Goal: Transaction & Acquisition: Purchase product/service

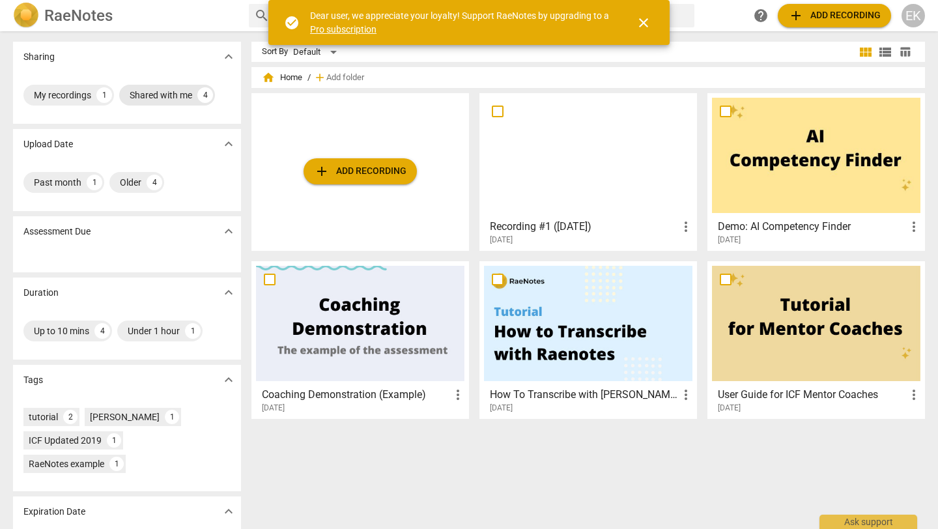
click at [172, 96] on div "Shared with me" at bounding box center [161, 95] width 63 height 13
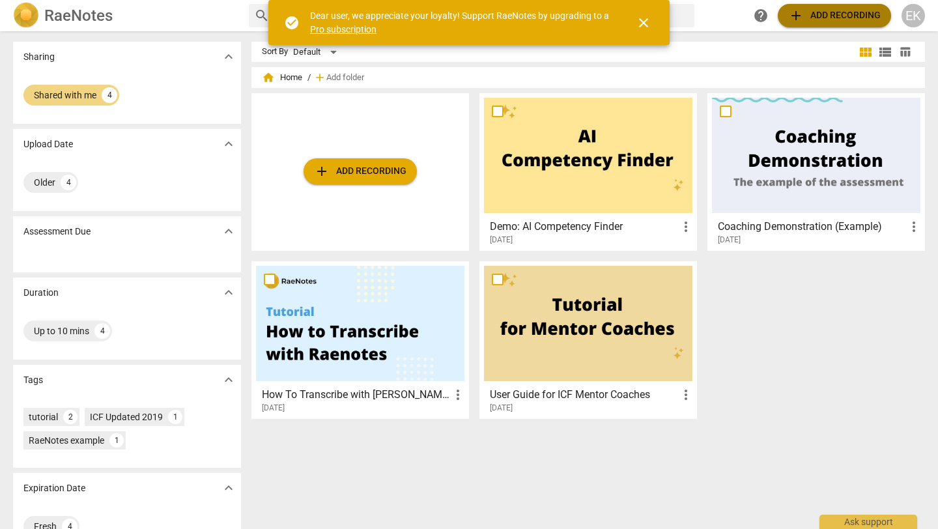
click at [813, 14] on span "add Add recording" at bounding box center [834, 16] width 92 height 16
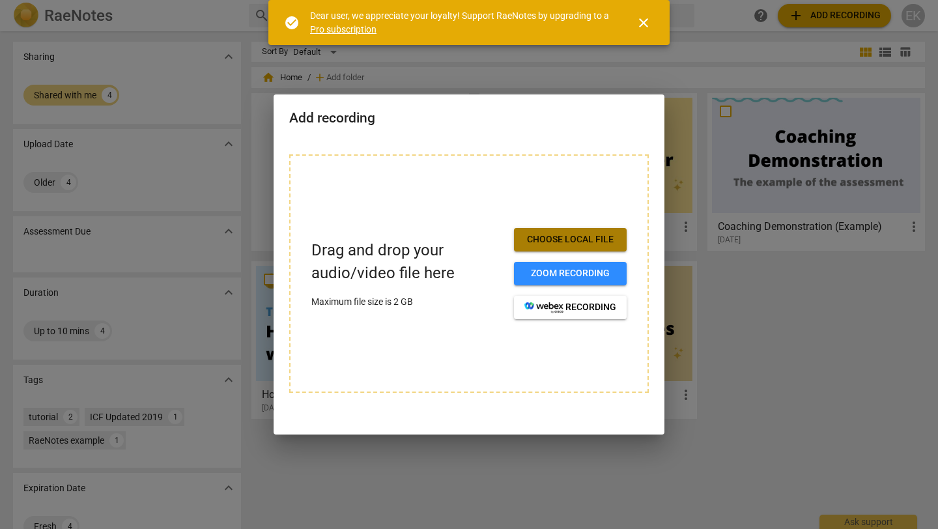
click at [581, 246] on span "Choose local file" at bounding box center [570, 239] width 92 height 13
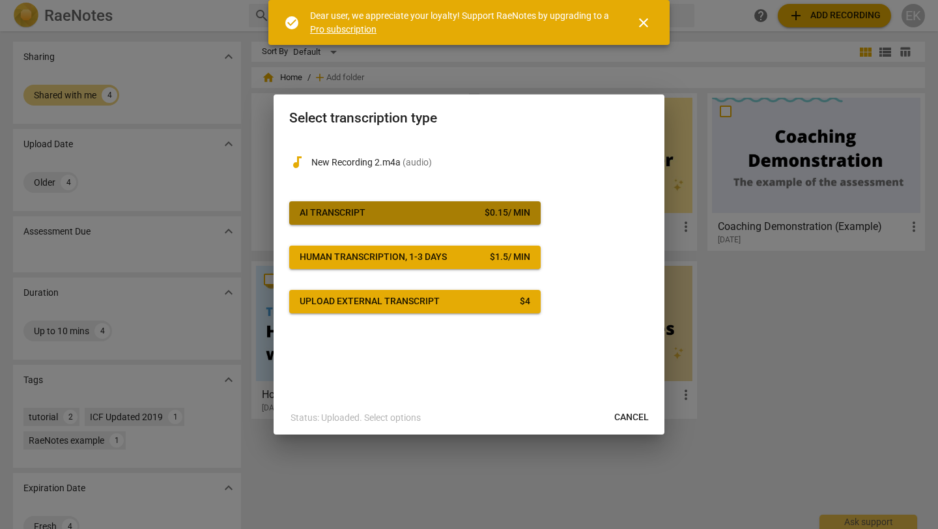
click at [391, 206] on span "AI Transcript $ 0.15 / min" at bounding box center [415, 212] width 231 height 13
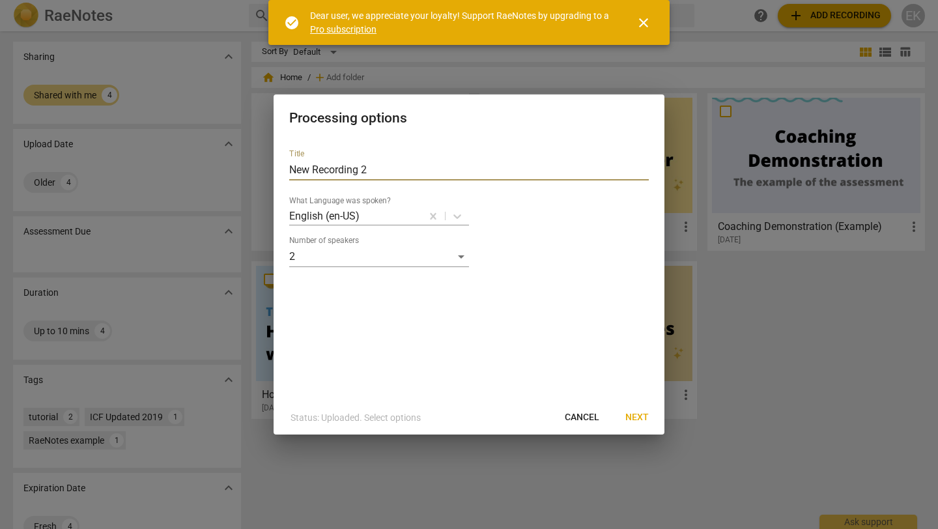
click at [390, 168] on input "New Recording 2" at bounding box center [469, 170] width 360 height 21
type input "[DATE] Session Recording"
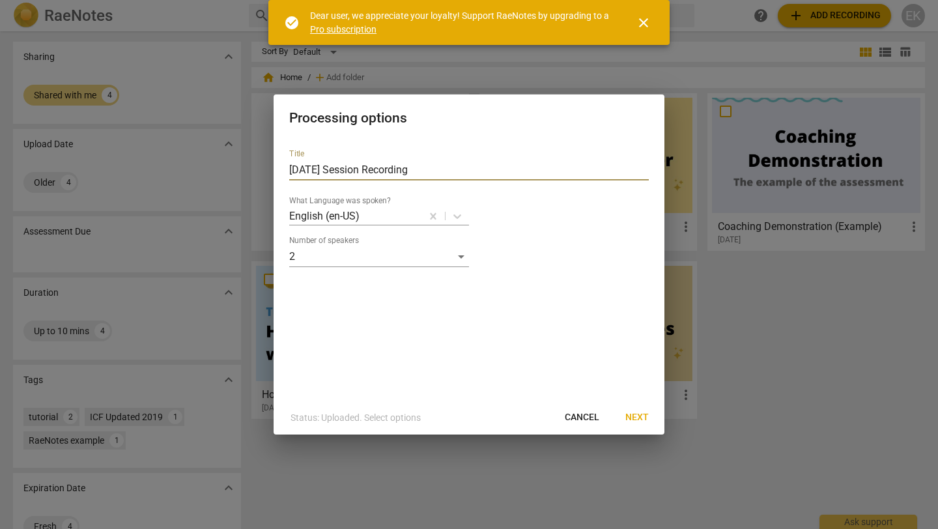
click at [576, 332] on div "Title 9-3-25 Session Recording What Language was spoken? English (en-US) Number…" at bounding box center [469, 270] width 391 height 262
click at [626, 417] on span "Next" at bounding box center [636, 417] width 23 height 13
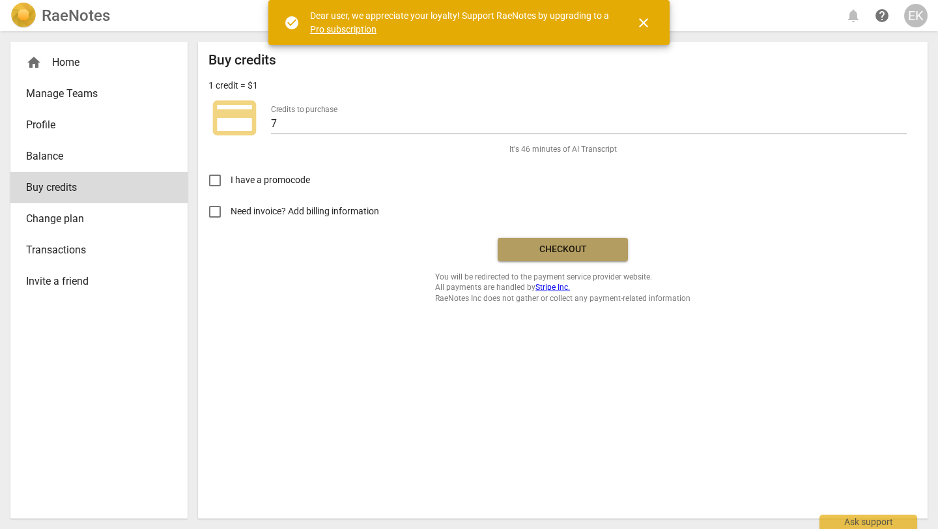
click at [559, 241] on button "Checkout" at bounding box center [563, 249] width 130 height 23
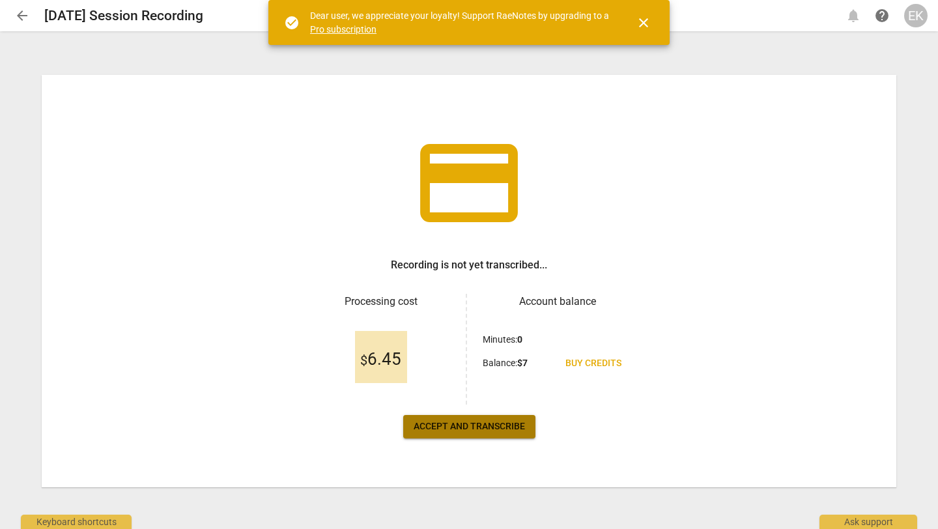
click at [440, 432] on span "Accept and transcribe" at bounding box center [469, 426] width 111 height 13
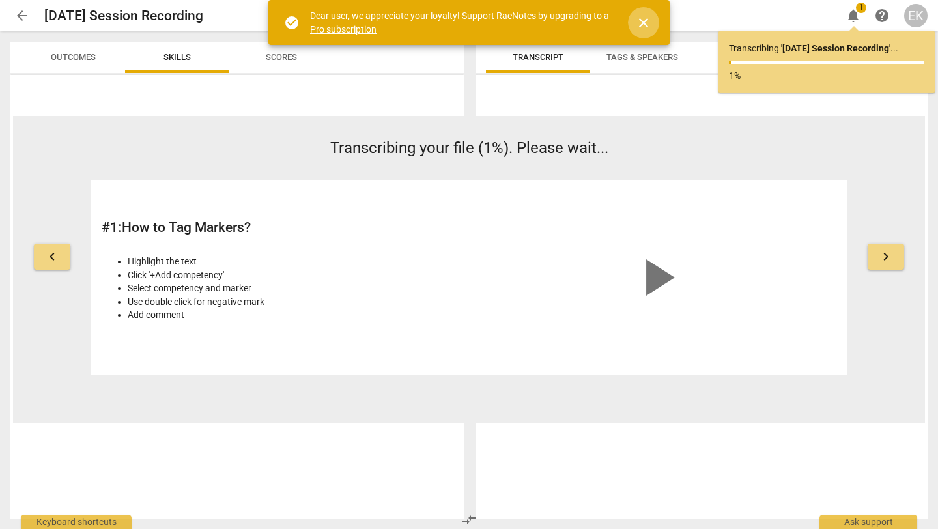
click at [638, 27] on span "close" at bounding box center [644, 23] width 16 height 16
